Goal: Use online tool/utility: Utilize a website feature to perform a specific function

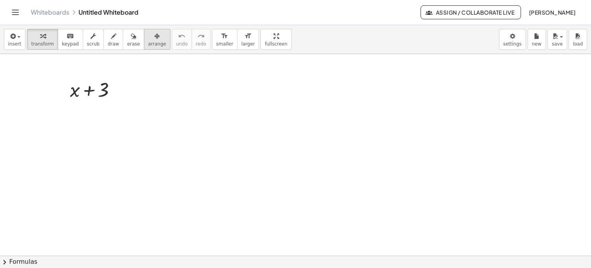
click at [154, 40] on icon "button" at bounding box center [156, 36] width 5 height 9
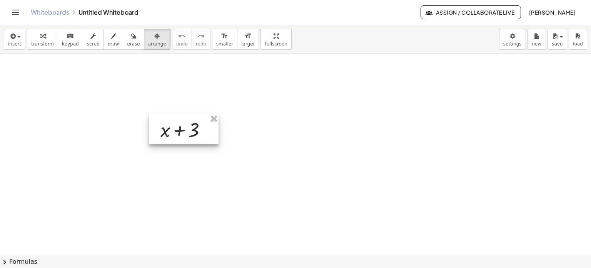
drag, startPoint x: 122, startPoint y: 98, endPoint x: 195, endPoint y: 129, distance: 79.2
click at [195, 129] on div at bounding box center [184, 129] width 70 height 30
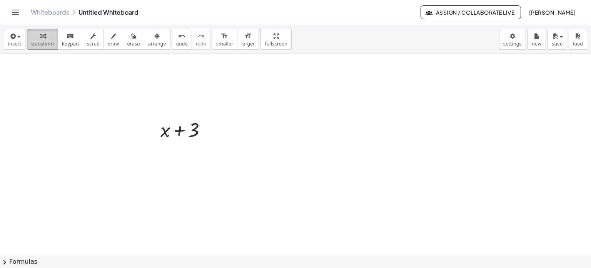
click at [43, 38] on div "button" at bounding box center [42, 35] width 23 height 9
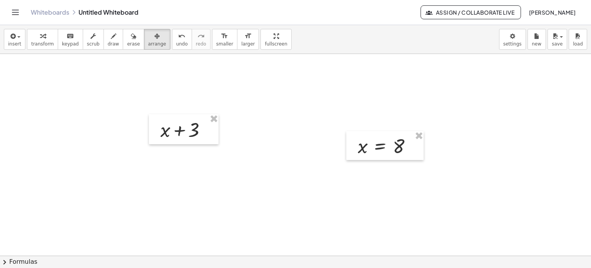
drag, startPoint x: 144, startPoint y: 38, endPoint x: 363, endPoint y: 96, distance: 226.3
click at [154, 38] on icon "button" at bounding box center [156, 36] width 5 height 9
drag, startPoint x: 408, startPoint y: 139, endPoint x: 418, endPoint y: 135, distance: 10.5
click at [418, 135] on div at bounding box center [410, 131] width 77 height 29
click at [241, 42] on span "larger" at bounding box center [247, 43] width 13 height 5
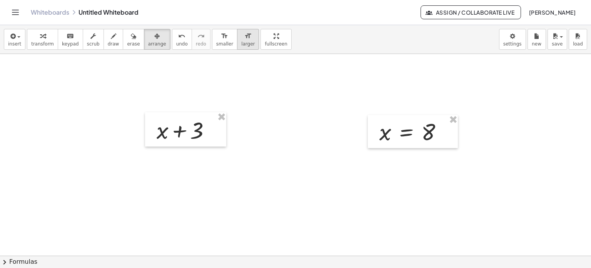
click at [241, 42] on span "larger" at bounding box center [247, 43] width 13 height 5
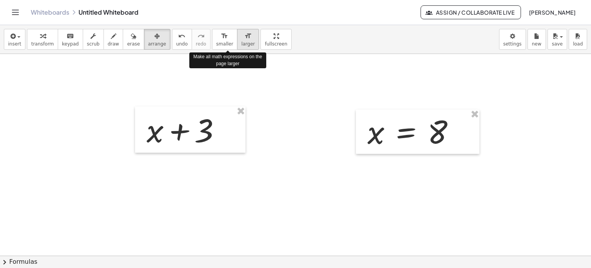
click at [241, 42] on span "larger" at bounding box center [247, 43] width 13 height 5
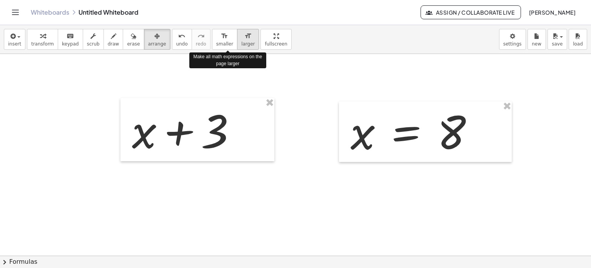
click at [241, 42] on span "larger" at bounding box center [247, 43] width 13 height 5
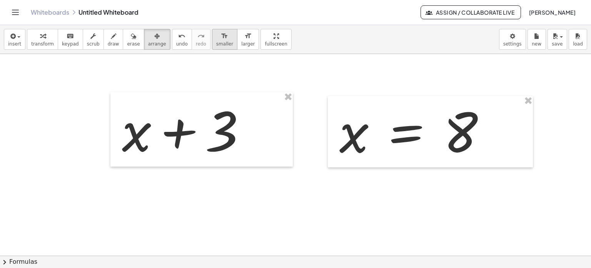
click at [221, 37] on icon "format_size" at bounding box center [224, 36] width 7 height 9
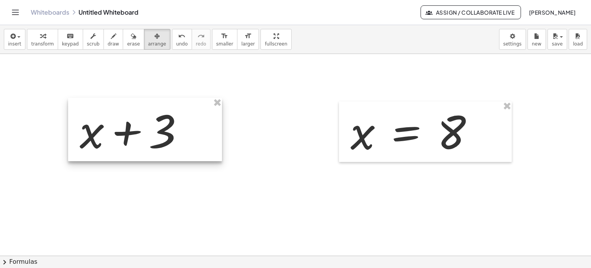
drag, startPoint x: 197, startPoint y: 126, endPoint x: 146, endPoint y: 126, distance: 52.0
click at [146, 126] on div at bounding box center [145, 129] width 154 height 63
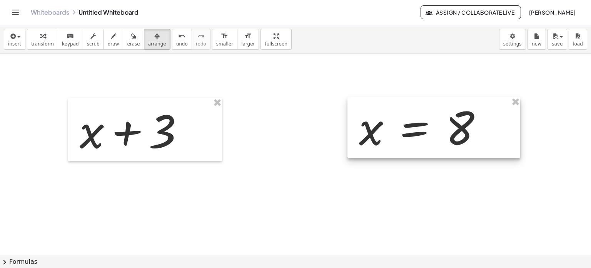
drag, startPoint x: 430, startPoint y: 146, endPoint x: 456, endPoint y: 133, distance: 28.8
click at [456, 133] on div at bounding box center [434, 127] width 173 height 61
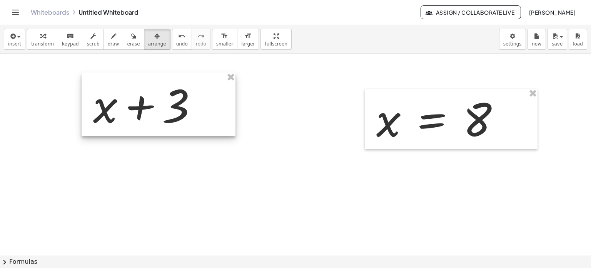
drag, startPoint x: 202, startPoint y: 134, endPoint x: 215, endPoint y: 109, distance: 28.8
click at [215, 109] on div at bounding box center [159, 103] width 154 height 63
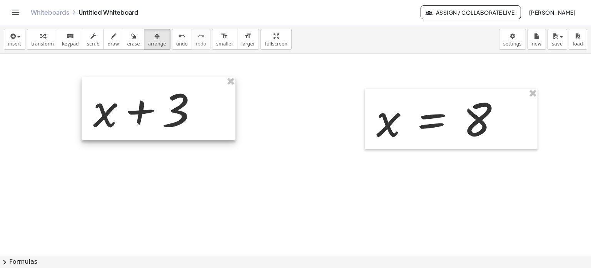
drag, startPoint x: 215, startPoint y: 112, endPoint x: 215, endPoint y: 116, distance: 4.2
click at [215, 116] on div at bounding box center [159, 108] width 154 height 63
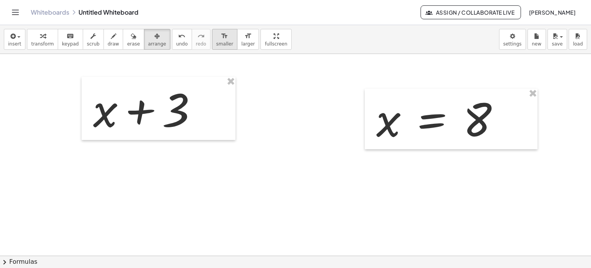
click at [216, 43] on span "smaller" at bounding box center [224, 43] width 17 height 5
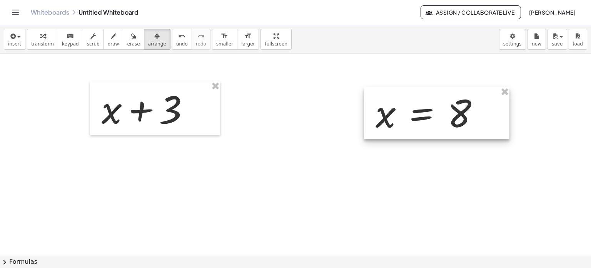
drag, startPoint x: 451, startPoint y: 119, endPoint x: 441, endPoint y: 114, distance: 11.9
click at [441, 114] on div at bounding box center [437, 113] width 146 height 52
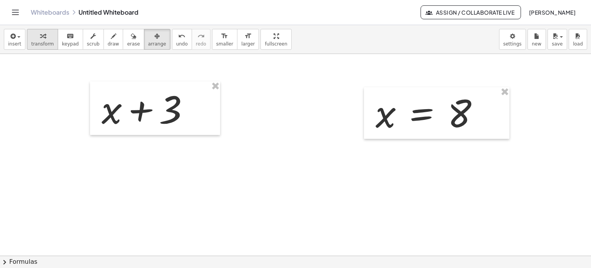
click at [40, 38] on icon "button" at bounding box center [42, 36] width 5 height 9
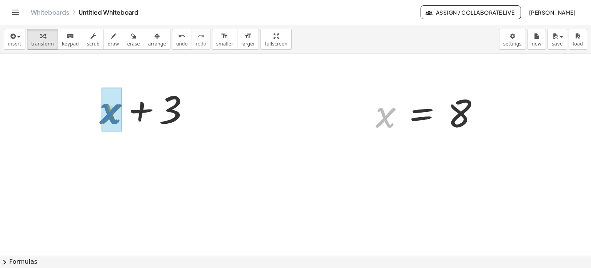
drag, startPoint x: 386, startPoint y: 115, endPoint x: 110, endPoint y: 111, distance: 276.8
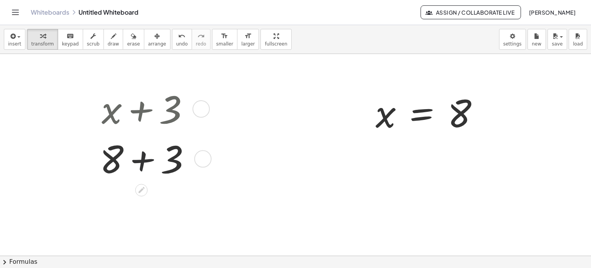
click at [134, 165] on div at bounding box center [148, 158] width 105 height 50
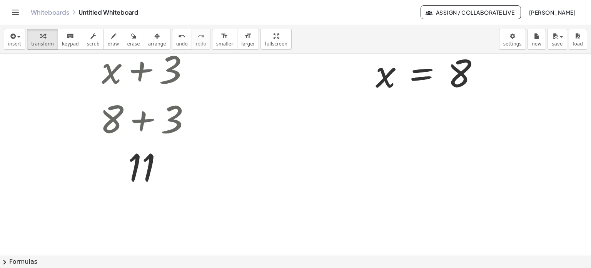
scroll to position [38, 0]
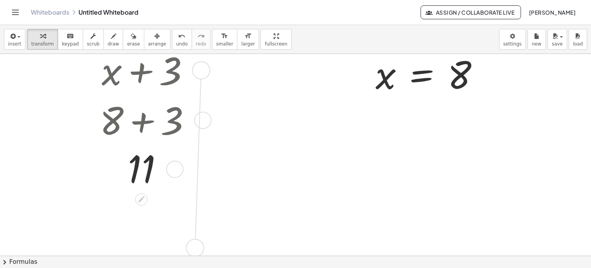
drag, startPoint x: 203, startPoint y: 67, endPoint x: 197, endPoint y: 250, distance: 182.6
click at [197, 250] on div "+ x + 3 + 8 + 3 11 x = 8" at bounding box center [295, 216] width 591 height 403
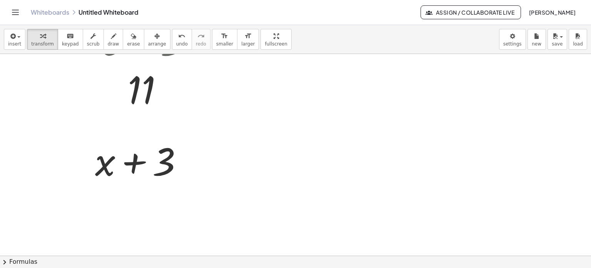
scroll to position [154, 0]
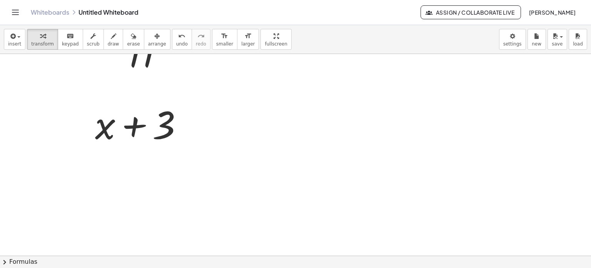
click at [438, 127] on div at bounding box center [295, 101] width 591 height 403
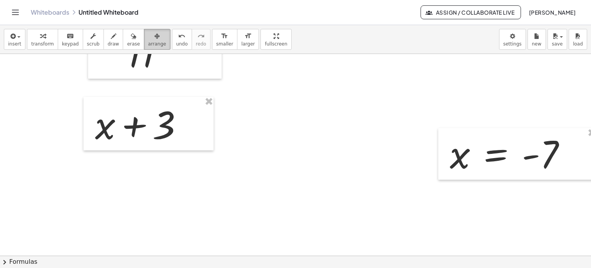
drag, startPoint x: 140, startPoint y: 40, endPoint x: 443, endPoint y: 103, distance: 309.5
click at [154, 40] on icon "button" at bounding box center [156, 36] width 5 height 9
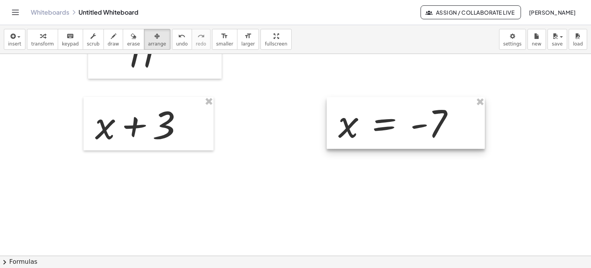
drag, startPoint x: 501, startPoint y: 146, endPoint x: 390, endPoint y: 118, distance: 115.1
click at [390, 118] on div at bounding box center [406, 123] width 158 height 52
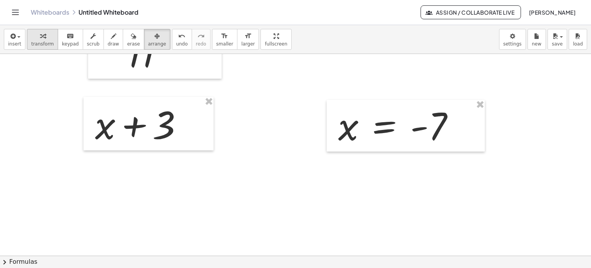
click at [39, 41] on span "transform" at bounding box center [42, 43] width 23 height 5
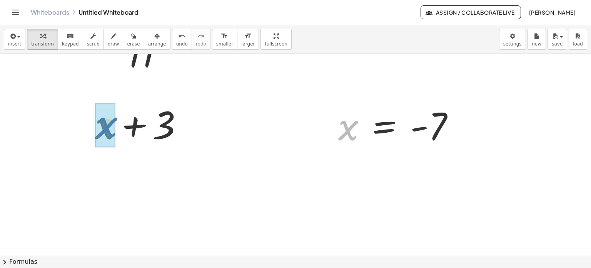
drag, startPoint x: 344, startPoint y: 128, endPoint x: 102, endPoint y: 126, distance: 241.4
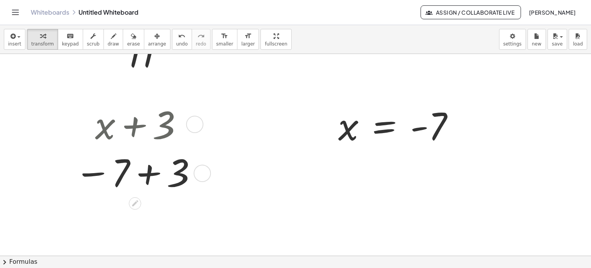
click at [146, 178] on div at bounding box center [134, 172] width 129 height 48
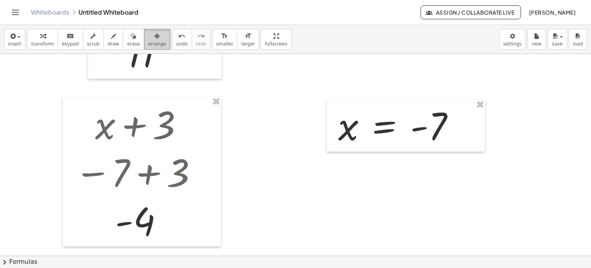
click at [148, 38] on div "button" at bounding box center [157, 35] width 18 height 9
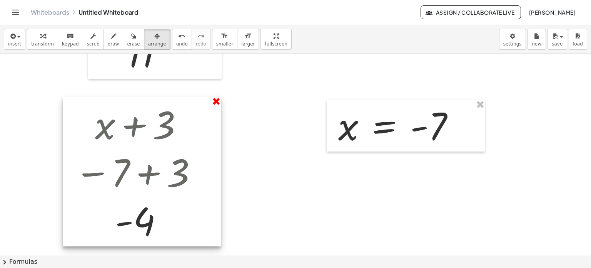
drag, startPoint x: 218, startPoint y: 98, endPoint x: 284, endPoint y: 110, distance: 67.3
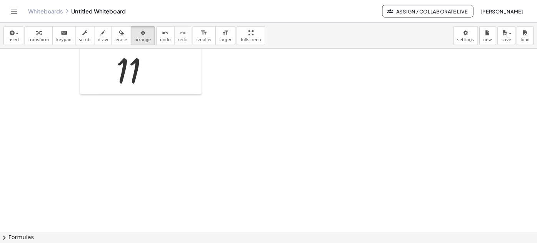
scroll to position [0, 0]
click at [42, 40] on button "transform" at bounding box center [42, 39] width 31 height 21
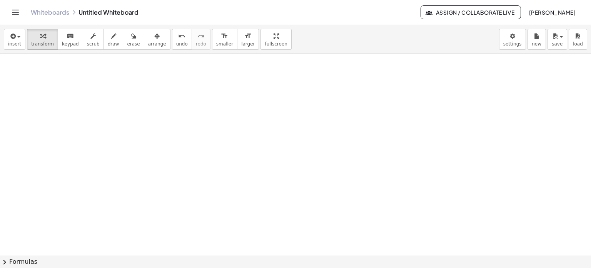
click at [202, 116] on div at bounding box center [299, 255] width 599 height 403
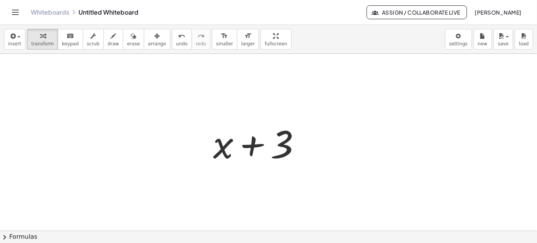
drag, startPoint x: 376, startPoint y: 144, endPoint x: 381, endPoint y: 152, distance: 9.5
click at [376, 144] on div at bounding box center [299, 231] width 599 height 355
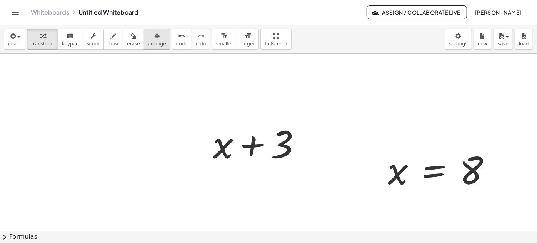
click at [147, 29] on button "arrange" at bounding box center [157, 39] width 27 height 21
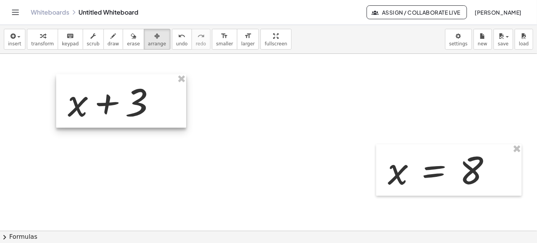
drag, startPoint x: 262, startPoint y: 141, endPoint x: 316, endPoint y: 164, distance: 58.8
click at [116, 100] on div at bounding box center [121, 101] width 130 height 54
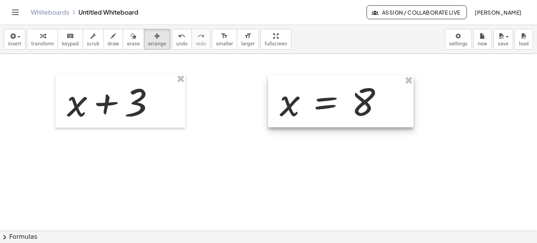
drag, startPoint x: 441, startPoint y: 169, endPoint x: 333, endPoint y: 101, distance: 128.2
click at [333, 101] on div at bounding box center [341, 102] width 146 height 52
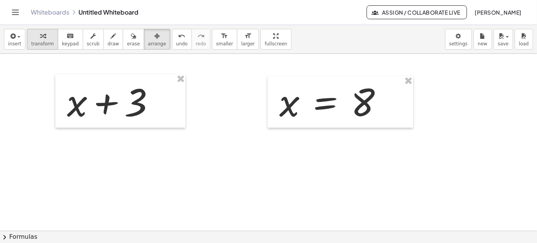
drag, startPoint x: 41, startPoint y: 29, endPoint x: 43, endPoint y: 33, distance: 4.3
click at [41, 30] on button "transform" at bounding box center [42, 39] width 31 height 21
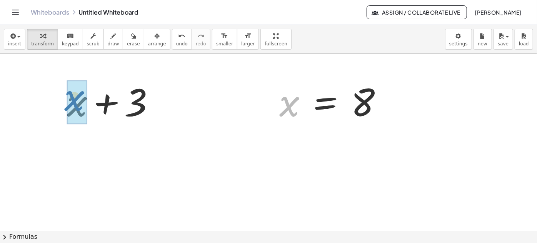
drag, startPoint x: 293, startPoint y: 103, endPoint x: 77, endPoint y: 97, distance: 215.7
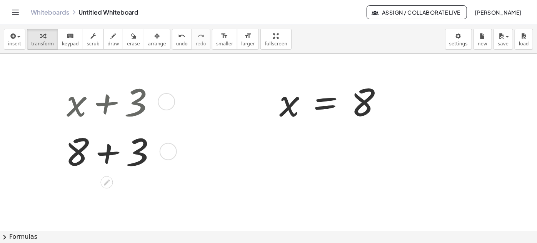
click at [110, 149] on div at bounding box center [113, 151] width 105 height 50
click at [172, 40] on button "undo undo" at bounding box center [182, 39] width 20 height 21
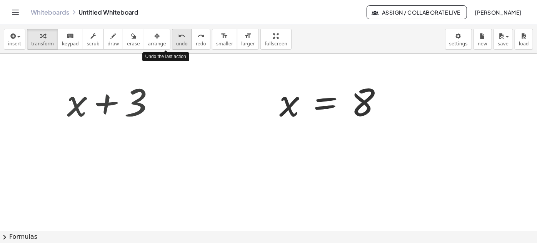
click at [172, 40] on button "undo undo" at bounding box center [182, 39] width 20 height 21
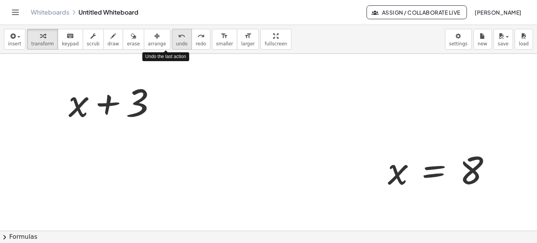
click at [172, 40] on button "undo undo" at bounding box center [182, 39] width 20 height 21
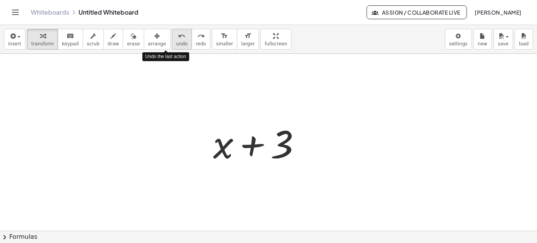
click at [172, 40] on button "undo undo" at bounding box center [182, 39] width 20 height 21
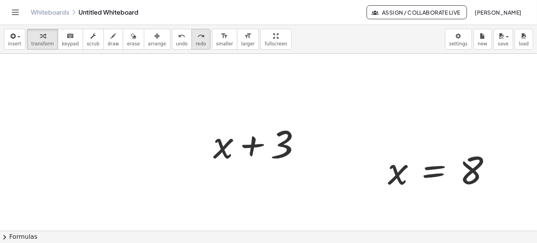
click at [196, 42] on span "redo" at bounding box center [201, 43] width 10 height 5
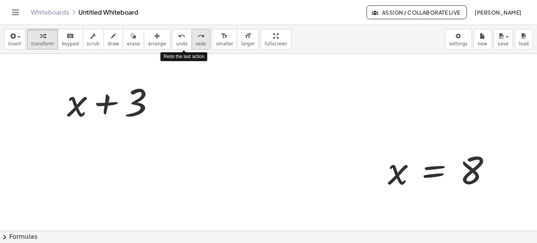
click at [196, 42] on span "redo" at bounding box center [201, 43] width 10 height 5
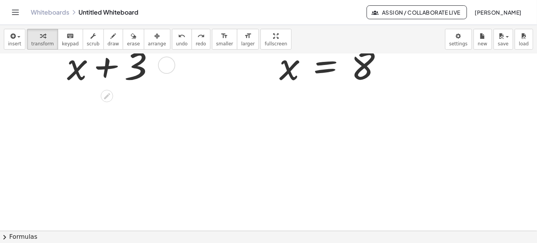
scroll to position [35, 0]
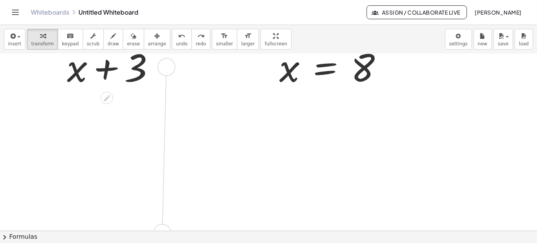
drag, startPoint x: 168, startPoint y: 67, endPoint x: 164, endPoint y: 238, distance: 171.0
click at [164, 238] on div "insert select one: Math Expression Function Text Youtube Video Graphing Geometr…" at bounding box center [268, 134] width 537 height 218
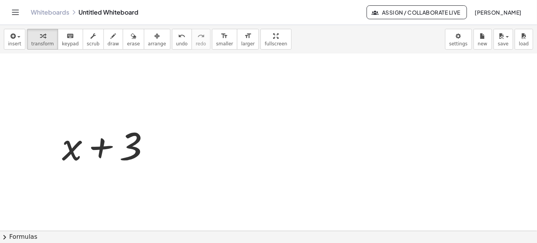
scroll to position [140, 0]
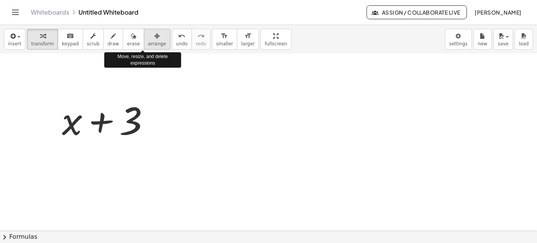
click at [154, 40] on icon "button" at bounding box center [156, 36] width 5 height 9
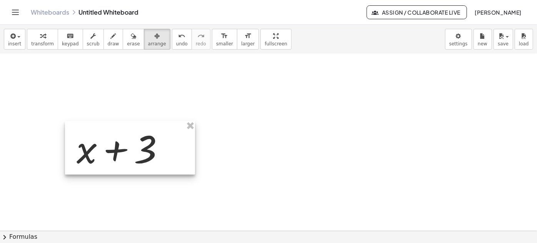
drag, startPoint x: 122, startPoint y: 136, endPoint x: 142, endPoint y: 179, distance: 47.4
click at [142, 175] on div at bounding box center [130, 148] width 130 height 54
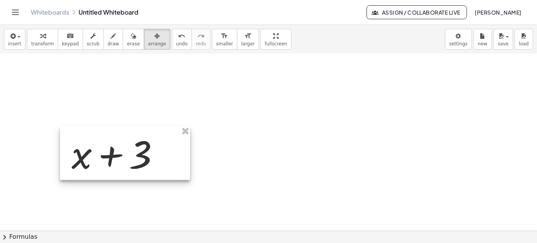
drag, startPoint x: 134, startPoint y: 156, endPoint x: 124, endPoint y: 146, distance: 15.0
click at [124, 146] on div at bounding box center [125, 154] width 130 height 54
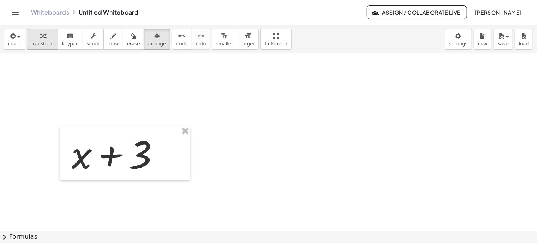
click at [36, 42] on span "transform" at bounding box center [42, 43] width 23 height 5
click at [340, 152] on div at bounding box center [299, 91] width 599 height 355
click at [154, 38] on icon "button" at bounding box center [156, 36] width 5 height 9
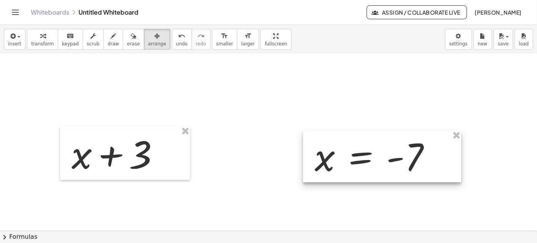
drag, startPoint x: 397, startPoint y: 180, endPoint x: 360, endPoint y: 157, distance: 42.5
click at [360, 157] on div at bounding box center [382, 157] width 158 height 52
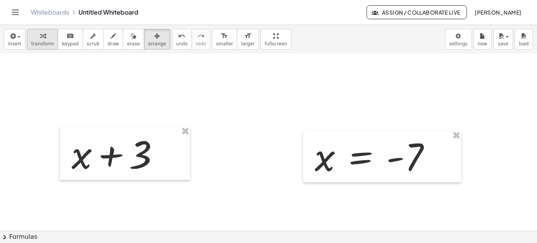
click at [40, 46] on span "transform" at bounding box center [42, 43] width 23 height 5
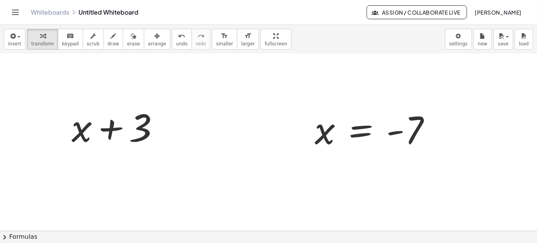
scroll to position [172, 0]
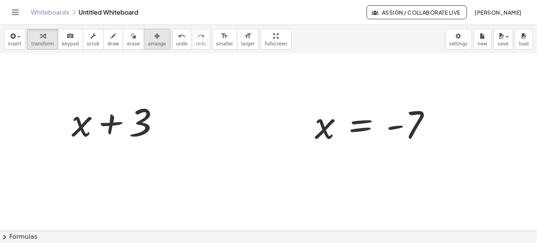
click at [154, 40] on icon "button" at bounding box center [156, 36] width 5 height 9
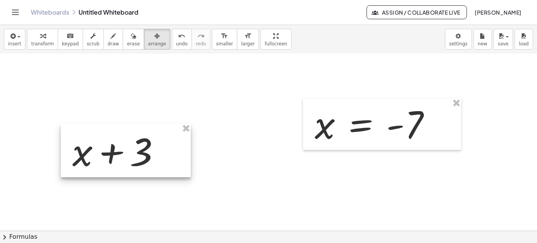
drag, startPoint x: 138, startPoint y: 118, endPoint x: 138, endPoint y: 141, distance: 22.3
click at [138, 141] on div at bounding box center [126, 151] width 130 height 54
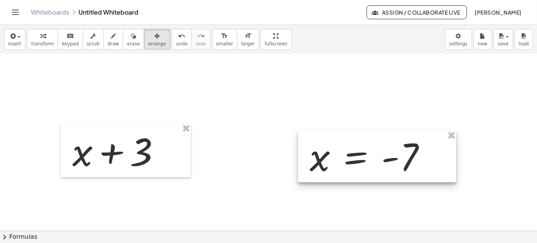
drag, startPoint x: 337, startPoint y: 129, endPoint x: 332, endPoint y: 162, distance: 32.7
click at [332, 162] on div at bounding box center [377, 157] width 158 height 52
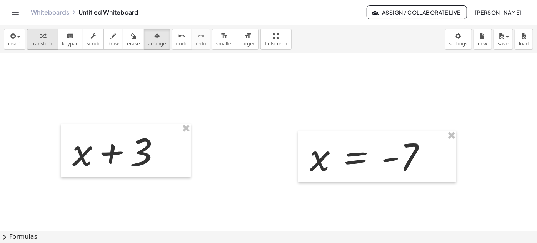
click at [48, 43] on span "transform" at bounding box center [42, 43] width 23 height 5
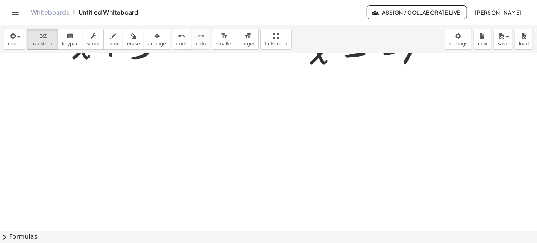
scroll to position [277, 0]
drag, startPoint x: 172, startPoint y: 54, endPoint x: 211, endPoint y: 209, distance: 160.7
click at [172, 233] on div "insert select one: Math Expression Function Text Youtube Video Graphing Geometr…" at bounding box center [268, 134] width 537 height 218
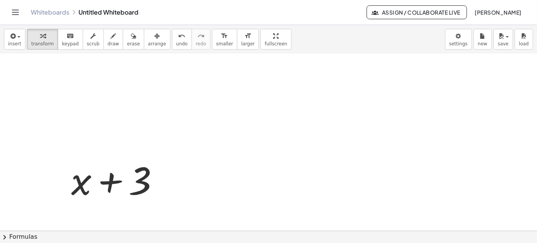
scroll to position [312, 0]
click at [342, 169] on div at bounding box center [299, 8] width 599 height 532
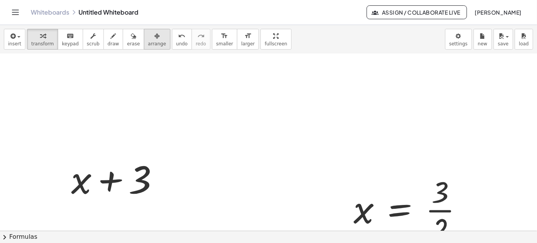
click at [149, 44] on span "arrange" at bounding box center [157, 43] width 18 height 5
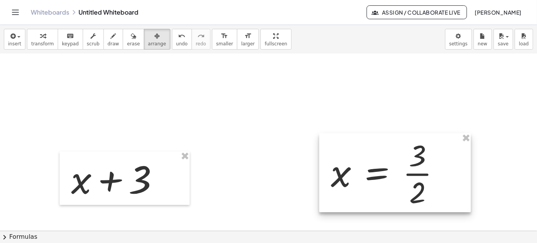
drag, startPoint x: 421, startPoint y: 195, endPoint x: 398, endPoint y: 158, distance: 43.0
click at [398, 158] on div at bounding box center [396, 173] width 152 height 79
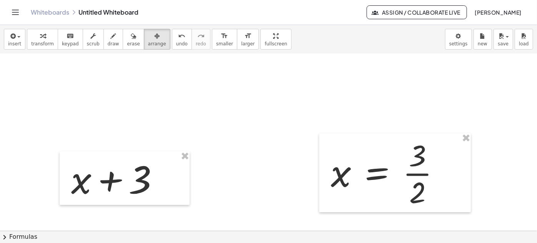
drag, startPoint x: 38, startPoint y: 43, endPoint x: 57, endPoint y: 51, distance: 20.9
click at [38, 43] on span "transform" at bounding box center [42, 43] width 23 height 5
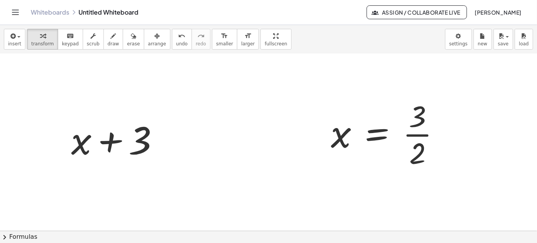
scroll to position [360, 0]
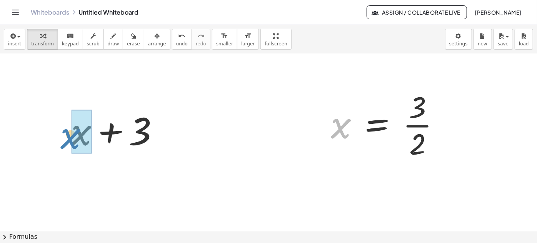
drag, startPoint x: 348, startPoint y: 129, endPoint x: 75, endPoint y: 139, distance: 273.5
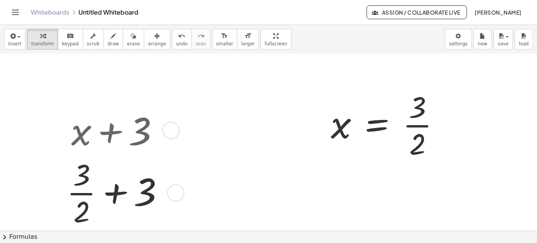
click at [114, 189] on div at bounding box center [118, 192] width 111 height 75
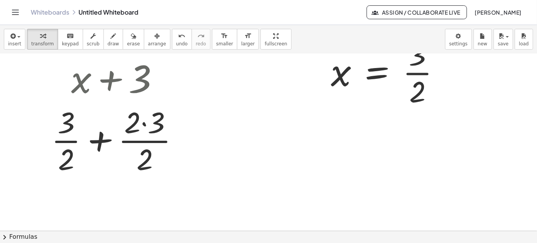
scroll to position [430, 0]
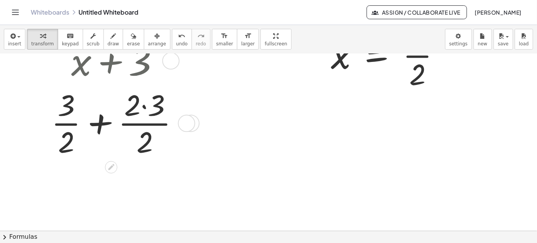
click at [142, 103] on div at bounding box center [117, 122] width 141 height 75
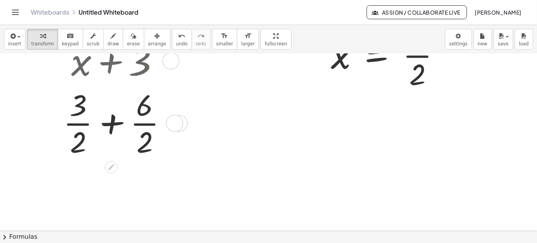
click at [112, 125] on div at bounding box center [117, 122] width 117 height 75
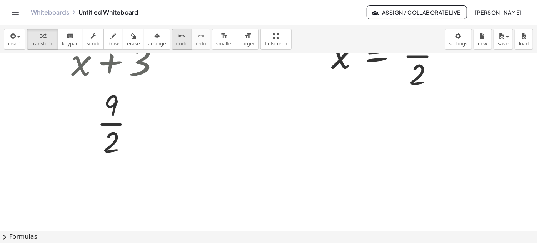
click at [176, 42] on span "undo" at bounding box center [182, 43] width 12 height 5
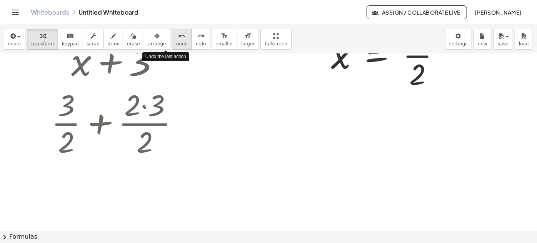
click at [176, 42] on span "undo" at bounding box center [182, 43] width 12 height 5
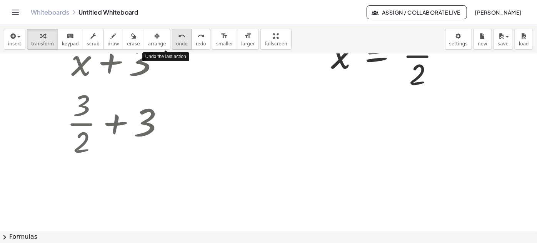
click at [176, 42] on span "undo" at bounding box center [182, 43] width 12 height 5
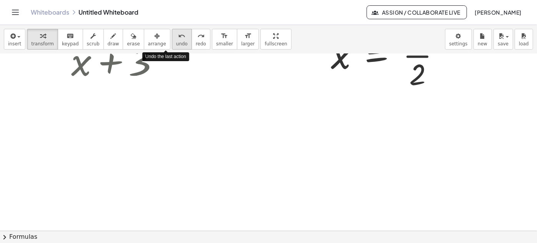
click at [176, 42] on span "undo" at bounding box center [182, 43] width 12 height 5
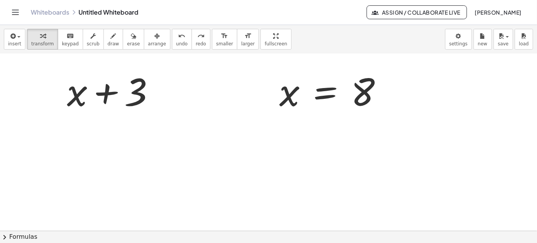
scroll to position [0, 0]
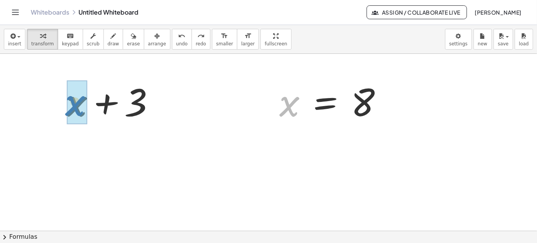
drag, startPoint x: 289, startPoint y: 110, endPoint x: 74, endPoint y: 109, distance: 214.8
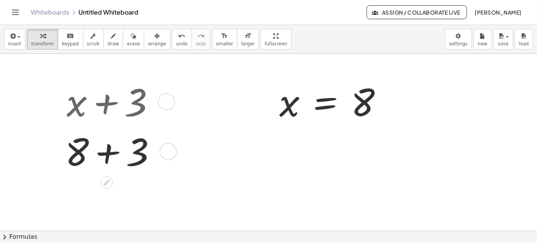
click at [117, 157] on div at bounding box center [113, 151] width 105 height 50
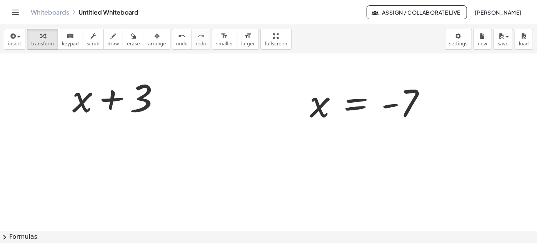
scroll to position [245, 0]
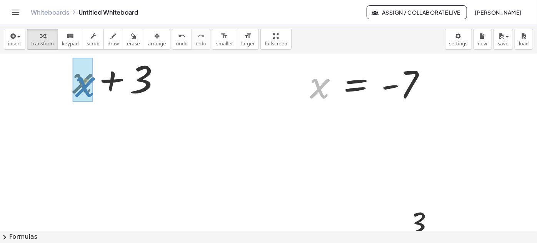
drag, startPoint x: 319, startPoint y: 89, endPoint x: 84, endPoint y: 87, distance: 234.8
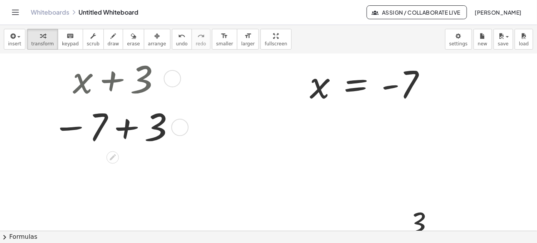
click at [128, 130] on div at bounding box center [112, 127] width 129 height 48
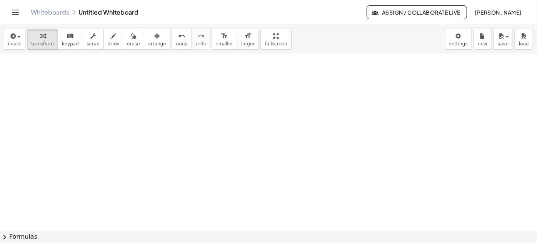
scroll to position [490, 0]
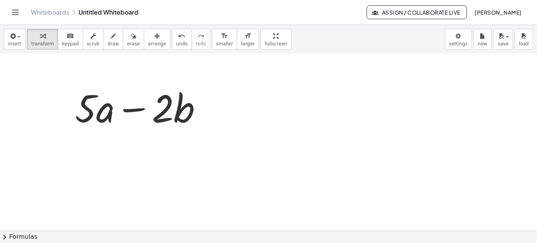
scroll to position [538, 0]
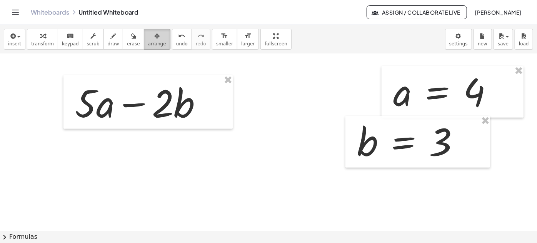
click at [148, 41] on span "arrange" at bounding box center [157, 43] width 18 height 5
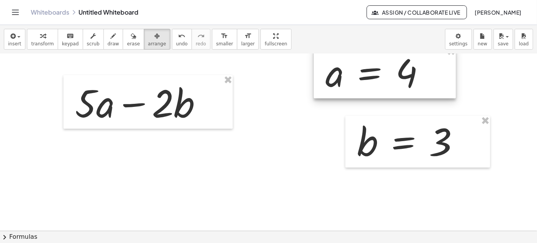
drag, startPoint x: 417, startPoint y: 89, endPoint x: 349, endPoint y: 70, distance: 70.4
click at [349, 70] on div at bounding box center [385, 73] width 142 height 52
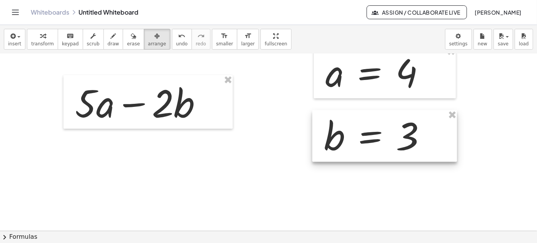
drag, startPoint x: 380, startPoint y: 132, endPoint x: 336, endPoint y: 124, distance: 44.6
click at [346, 126] on div at bounding box center [385, 136] width 145 height 52
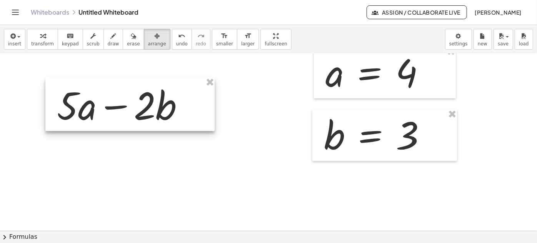
drag, startPoint x: 214, startPoint y: 102, endPoint x: 193, endPoint y: 105, distance: 21.3
click at [193, 105] on div at bounding box center [129, 105] width 169 height 54
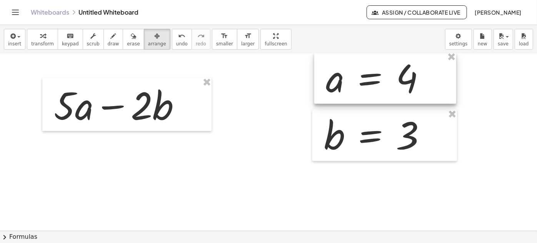
drag, startPoint x: 372, startPoint y: 80, endPoint x: 373, endPoint y: 86, distance: 5.4
click at [373, 86] on div at bounding box center [386, 78] width 142 height 52
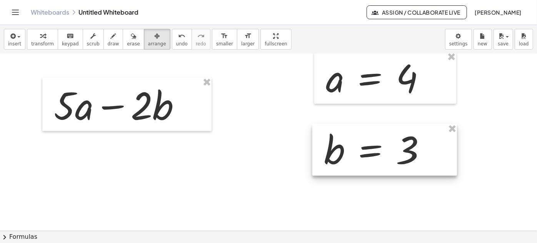
drag, startPoint x: 381, startPoint y: 132, endPoint x: 381, endPoint y: 104, distance: 28.1
click at [381, 146] on div at bounding box center [385, 150] width 145 height 52
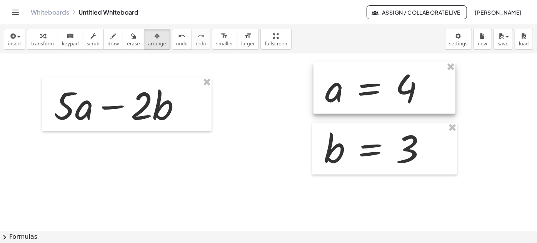
drag, startPoint x: 383, startPoint y: 87, endPoint x: 382, endPoint y: 97, distance: 10.0
click at [382, 97] on div at bounding box center [385, 88] width 142 height 52
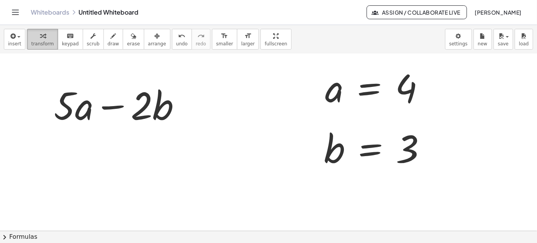
click at [41, 37] on icon "button" at bounding box center [42, 36] width 5 height 9
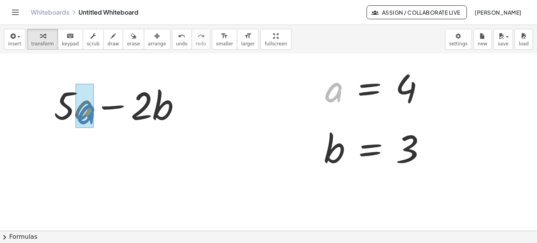
drag, startPoint x: 336, startPoint y: 90, endPoint x: 94, endPoint y: 106, distance: 242.7
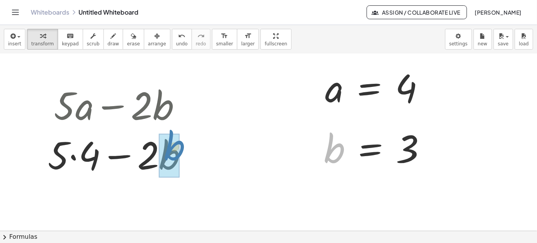
drag, startPoint x: 340, startPoint y: 155, endPoint x: 179, endPoint y: 154, distance: 160.5
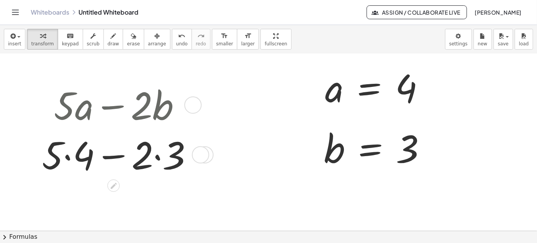
click at [112, 159] on div at bounding box center [120, 154] width 164 height 50
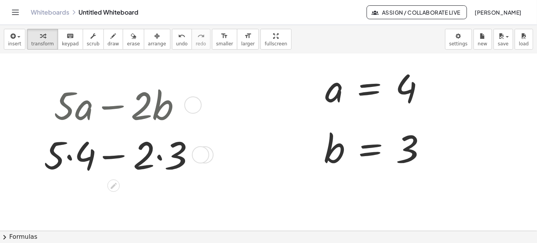
click at [113, 158] on div at bounding box center [120, 154] width 164 height 50
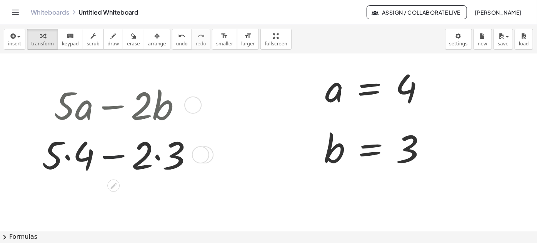
click at [113, 158] on div at bounding box center [120, 154] width 164 height 50
click at [69, 170] on div at bounding box center [120, 154] width 164 height 50
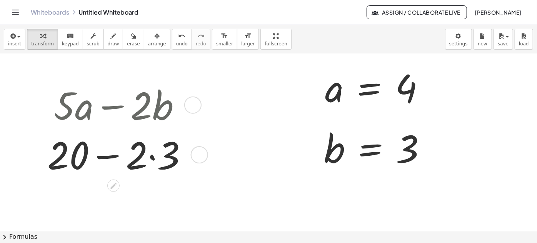
click at [159, 159] on div at bounding box center [121, 154] width 154 height 50
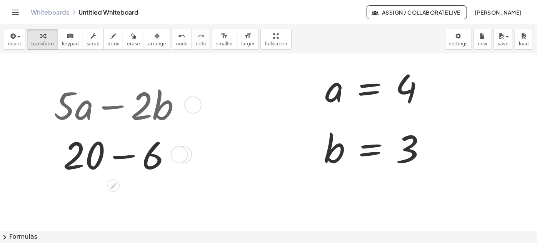
click at [130, 168] on div at bounding box center [120, 154] width 141 height 50
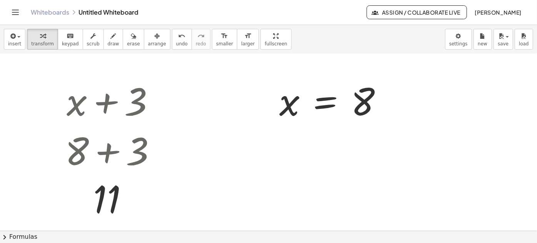
scroll to position [0, 0]
